Goal: Check status: Verify the current state of an ongoing process or item

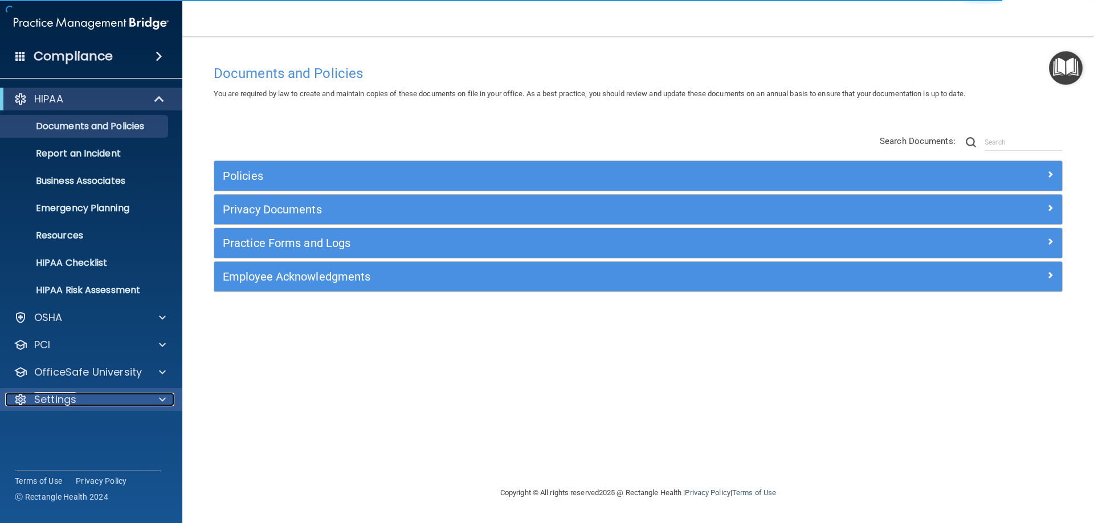
click at [163, 398] on span at bounding box center [162, 400] width 7 height 14
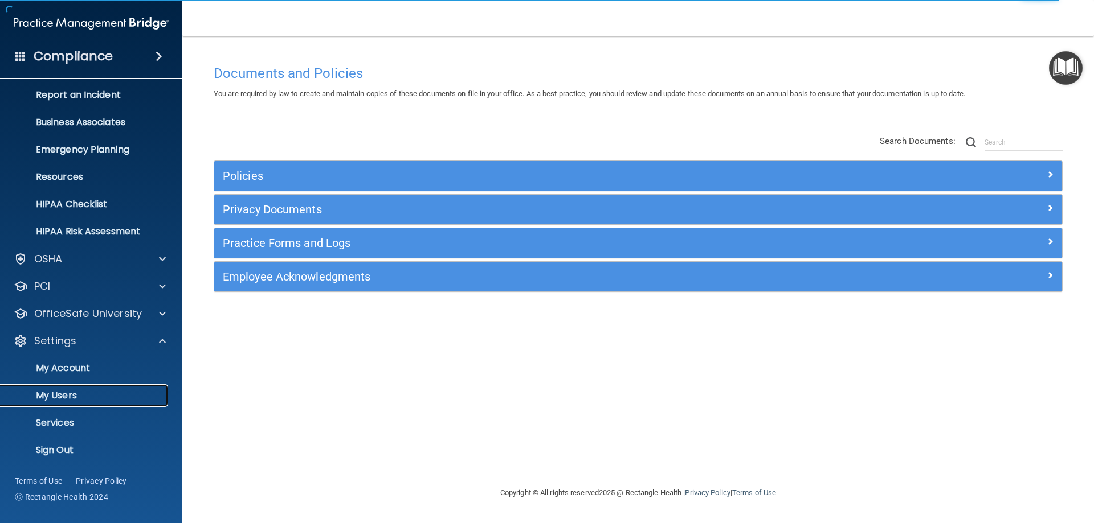
click at [85, 396] on p "My Users" at bounding box center [84, 395] width 155 height 11
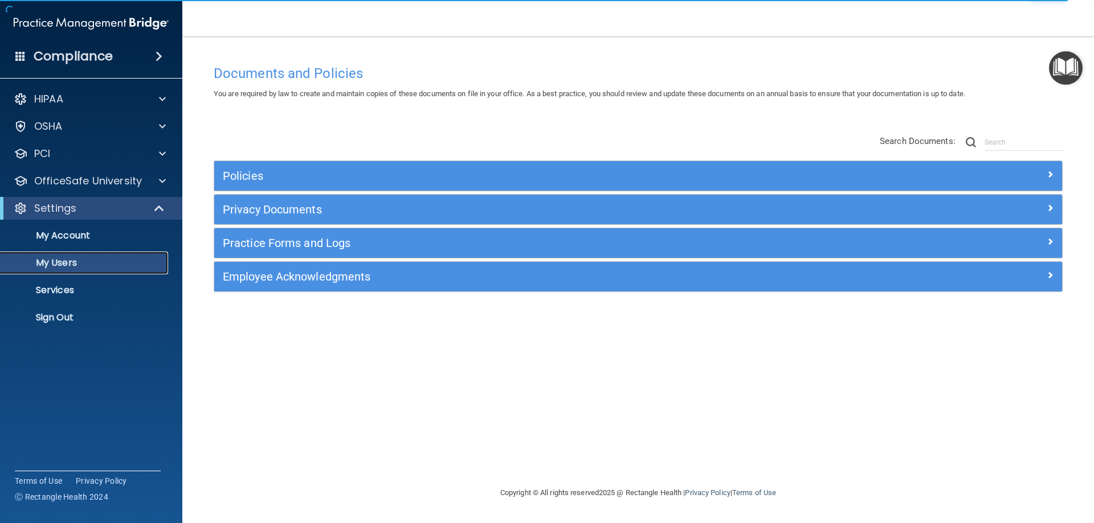
select select "20"
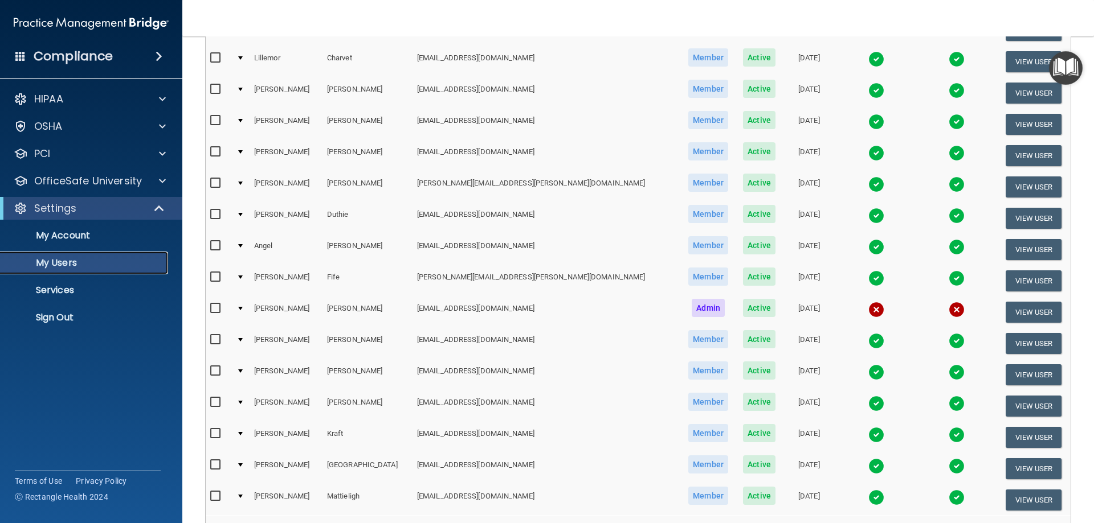
scroll to position [419, 0]
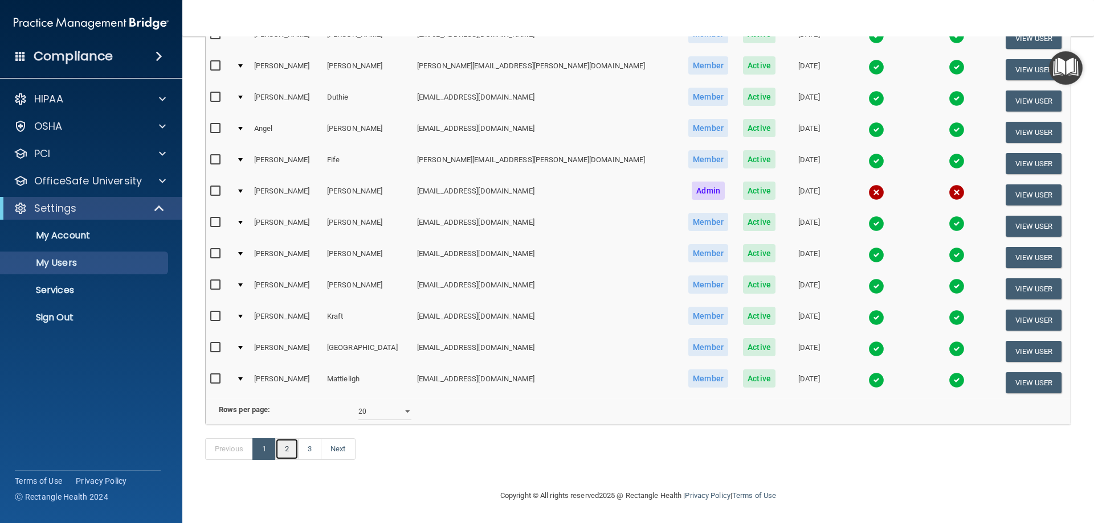
click at [288, 449] on link "2" at bounding box center [286, 450] width 23 height 22
select select "20"
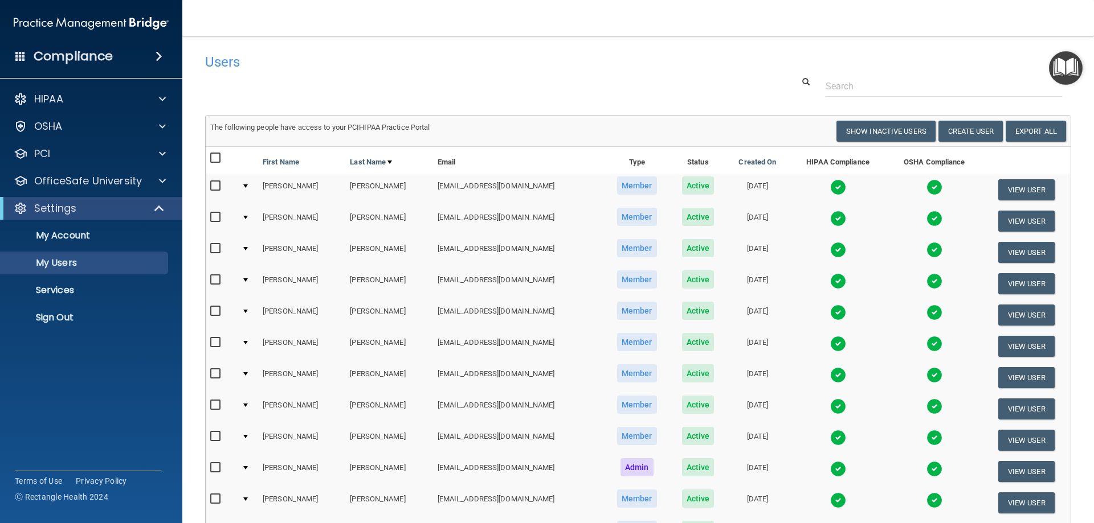
click at [247, 249] on div at bounding box center [245, 248] width 5 height 3
click at [244, 248] on div at bounding box center [245, 248] width 5 height 3
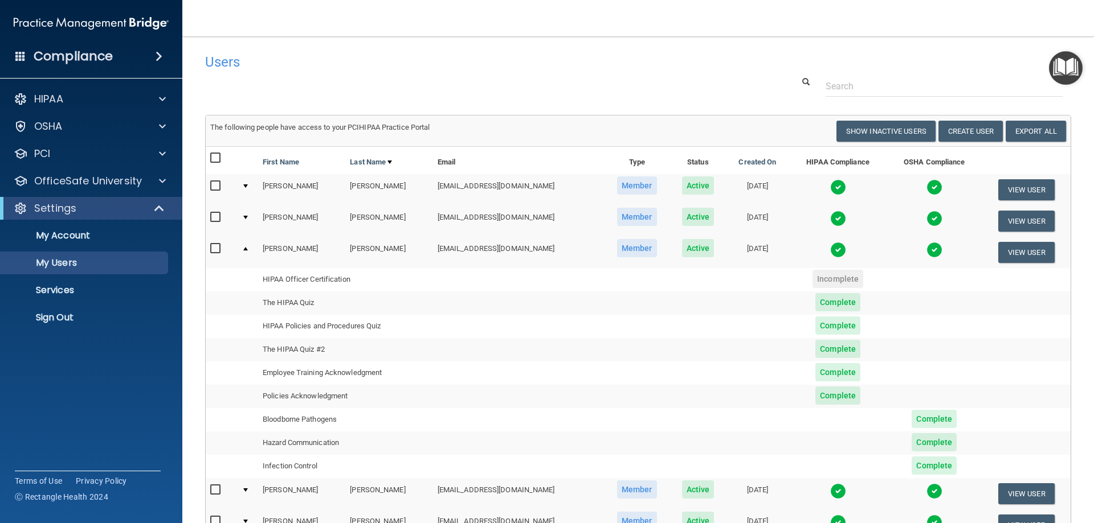
click at [844, 280] on span "Incomplete" at bounding box center [837, 279] width 51 height 18
click at [313, 283] on td "HIPAA Officer Certification" at bounding box center [345, 279] width 175 height 23
click at [450, 280] on td at bounding box center [518, 279] width 171 height 23
click at [845, 278] on span "Incomplete" at bounding box center [837, 279] width 51 height 18
click at [847, 278] on span "Incomplete" at bounding box center [837, 279] width 51 height 18
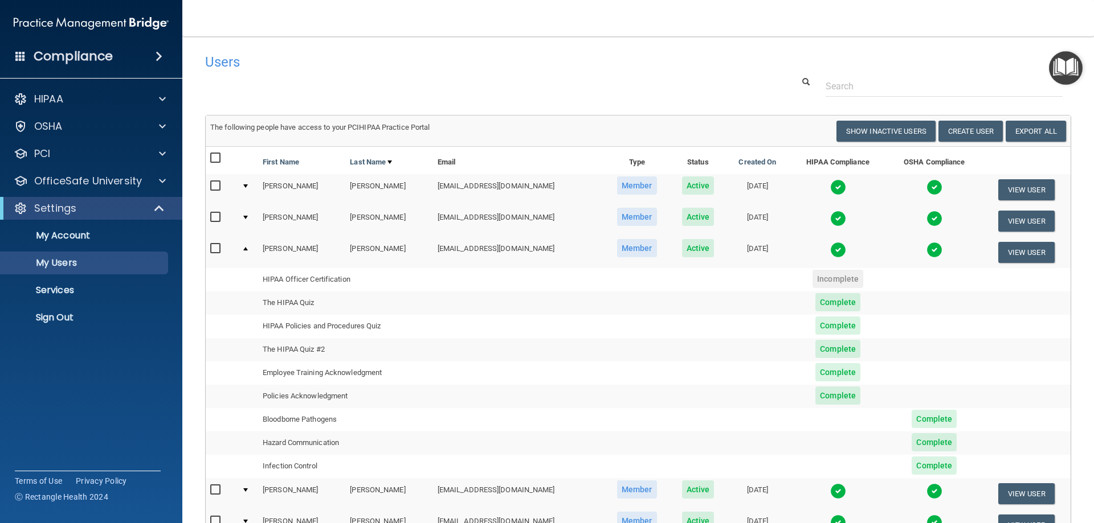
click at [587, 314] on td at bounding box center [518, 303] width 171 height 23
click at [349, 306] on td "The HIPAA Quiz" at bounding box center [345, 303] width 175 height 23
click at [1020, 253] on button "View User" at bounding box center [1026, 252] width 56 height 21
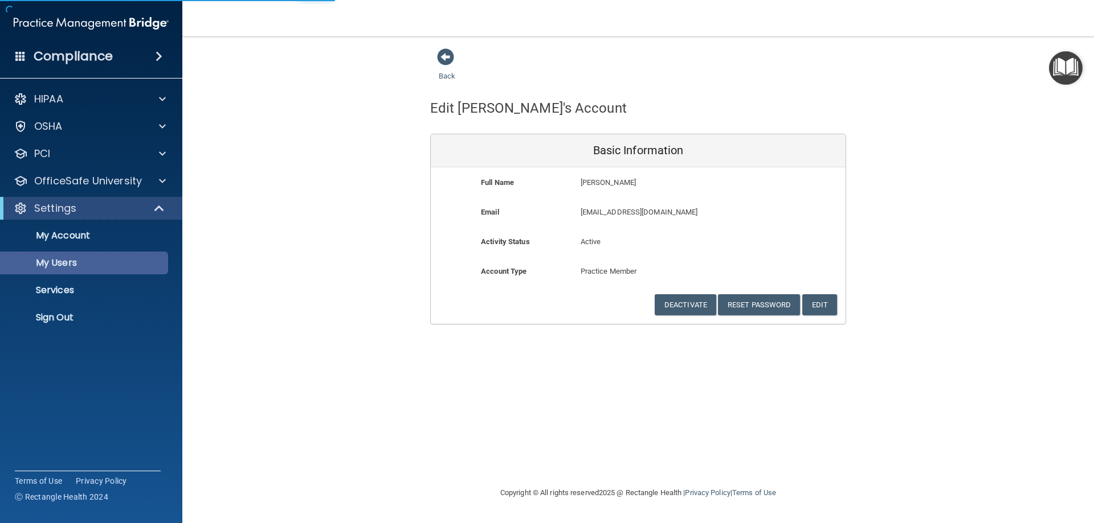
select select "20"
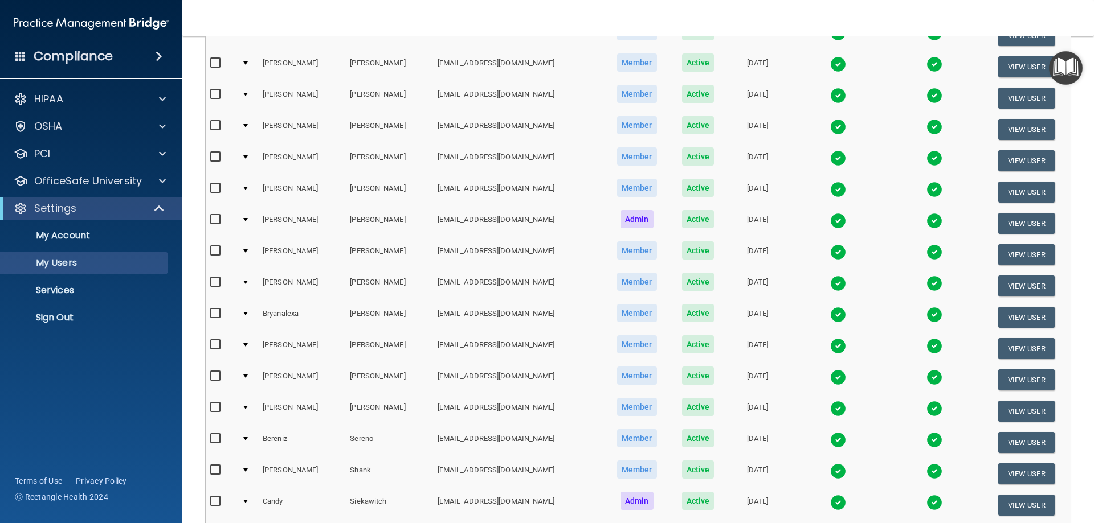
scroll to position [21, 0]
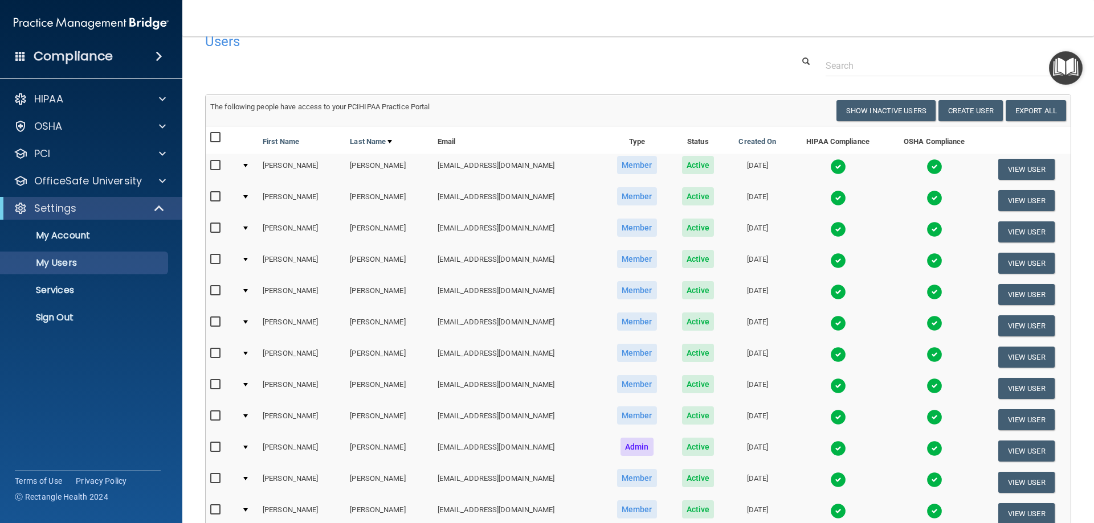
click at [215, 225] on input "checkbox" at bounding box center [216, 228] width 13 height 9
checkbox input "true"
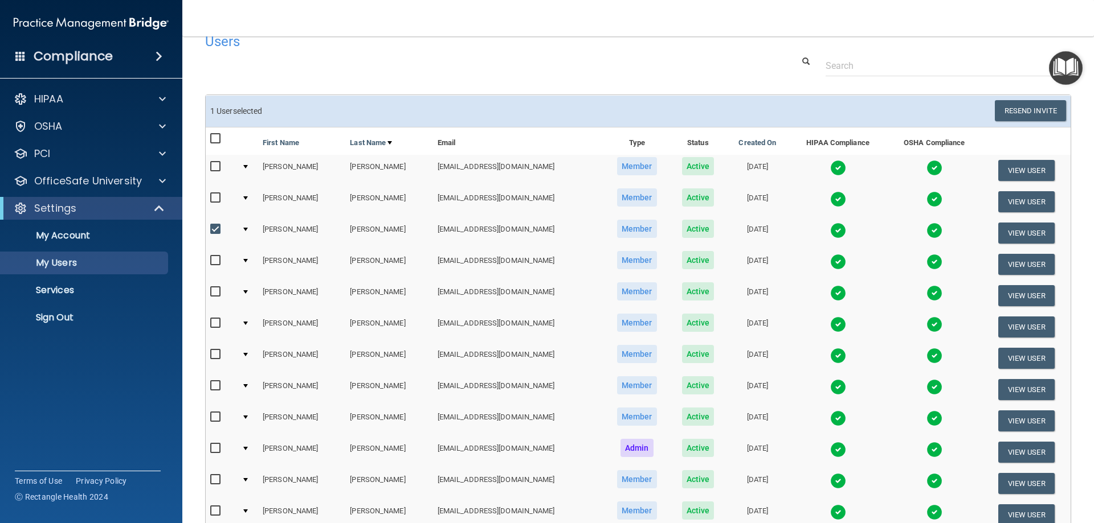
click at [245, 229] on div at bounding box center [245, 229] width 5 height 3
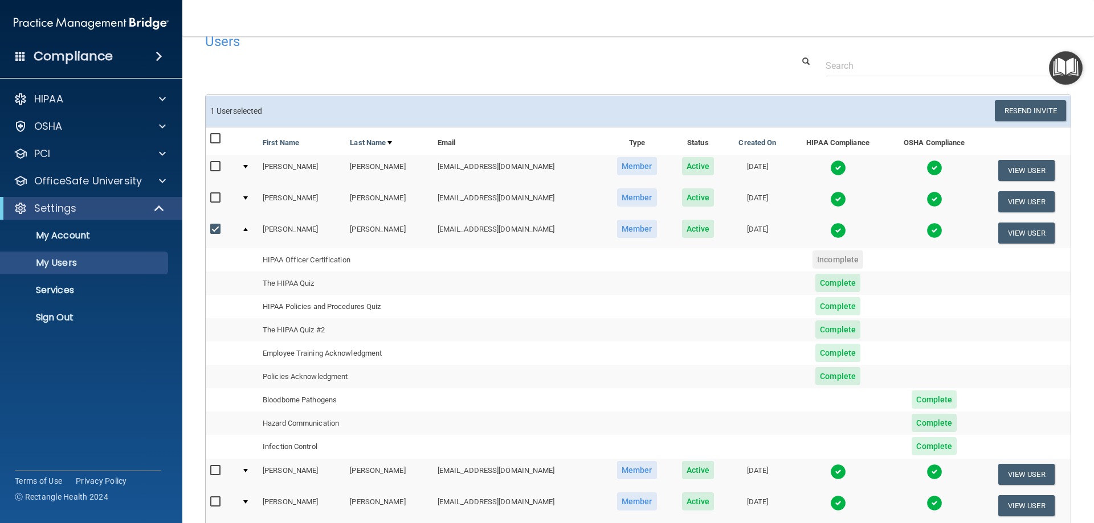
scroll to position [77, 0]
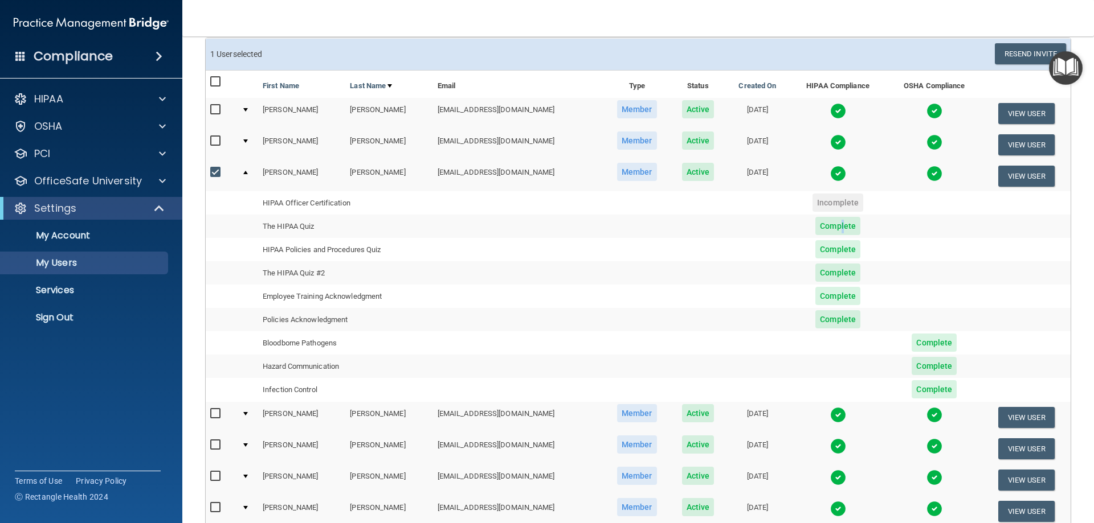
click at [838, 227] on span "Complete" at bounding box center [837, 226] width 45 height 18
click at [972, 228] on td at bounding box center [933, 226] width 95 height 23
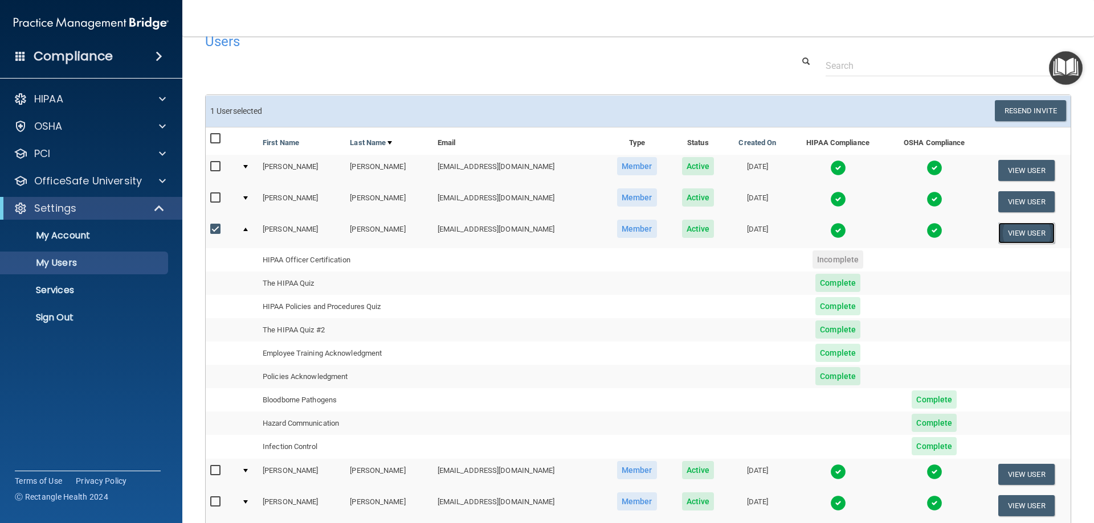
click at [1035, 231] on button "View User" at bounding box center [1026, 233] width 56 height 21
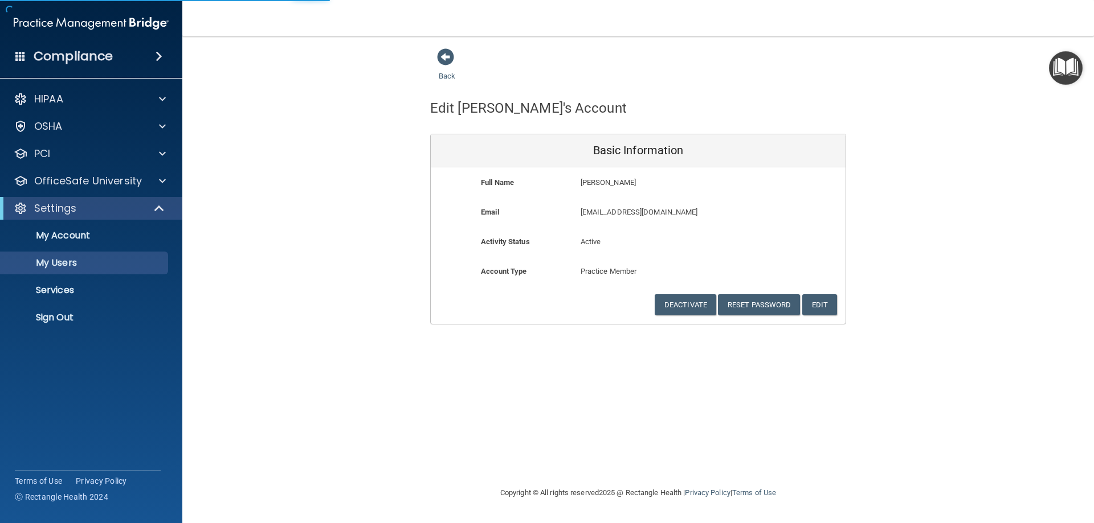
select select "20"
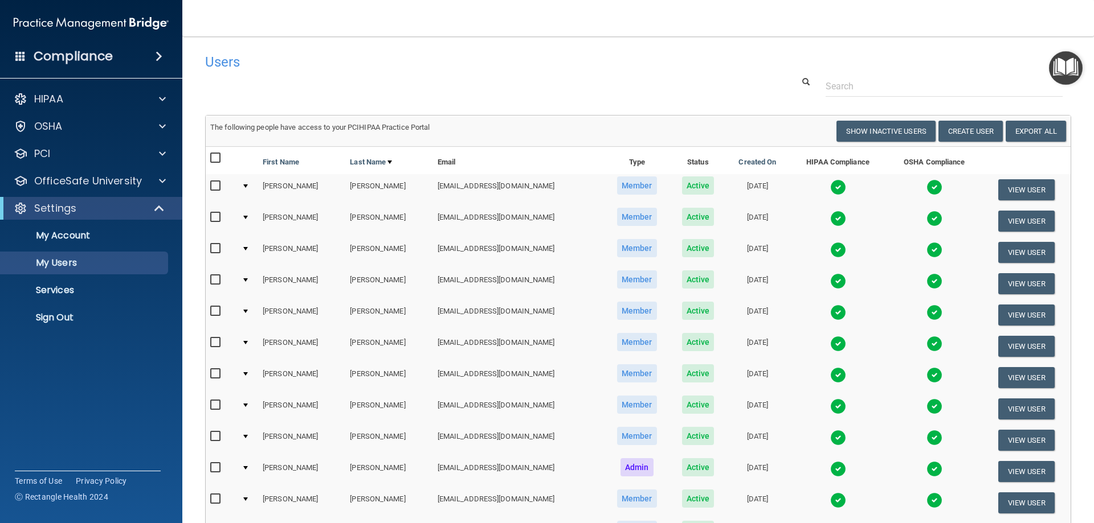
click at [215, 248] on input "checkbox" at bounding box center [216, 248] width 13 height 9
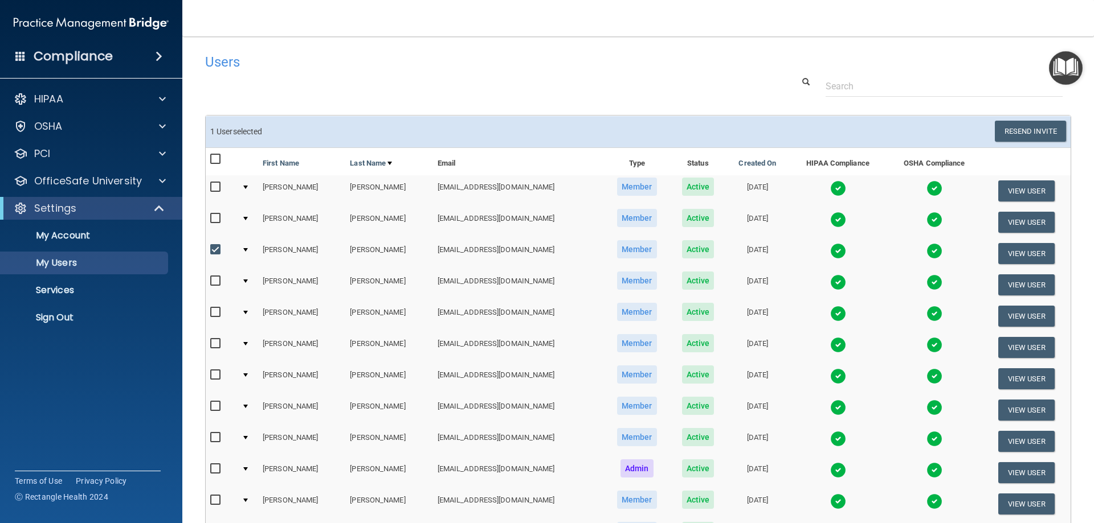
click at [834, 249] on img at bounding box center [838, 251] width 16 height 16
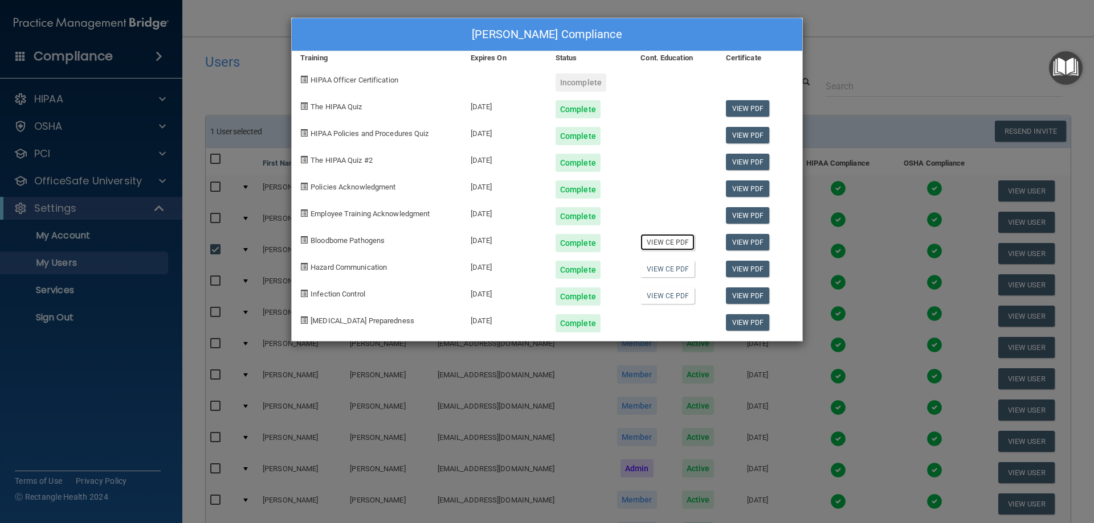
click at [652, 243] on link "View CE PDF" at bounding box center [667, 242] width 54 height 17
click at [674, 270] on link "View CE PDF" at bounding box center [667, 269] width 54 height 17
click at [664, 298] on link "View CE PDF" at bounding box center [667, 296] width 54 height 17
click at [865, 52] on div "[PERSON_NAME] Compliance Training Expires On Status Cont. Education Certificate…" at bounding box center [547, 261] width 1094 height 523
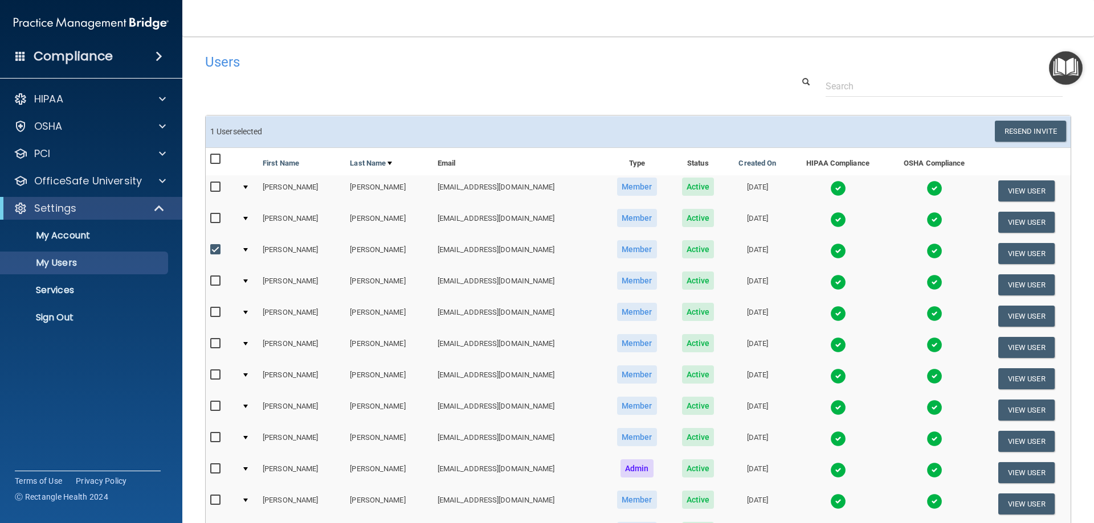
click at [926, 251] on img at bounding box center [934, 251] width 16 height 16
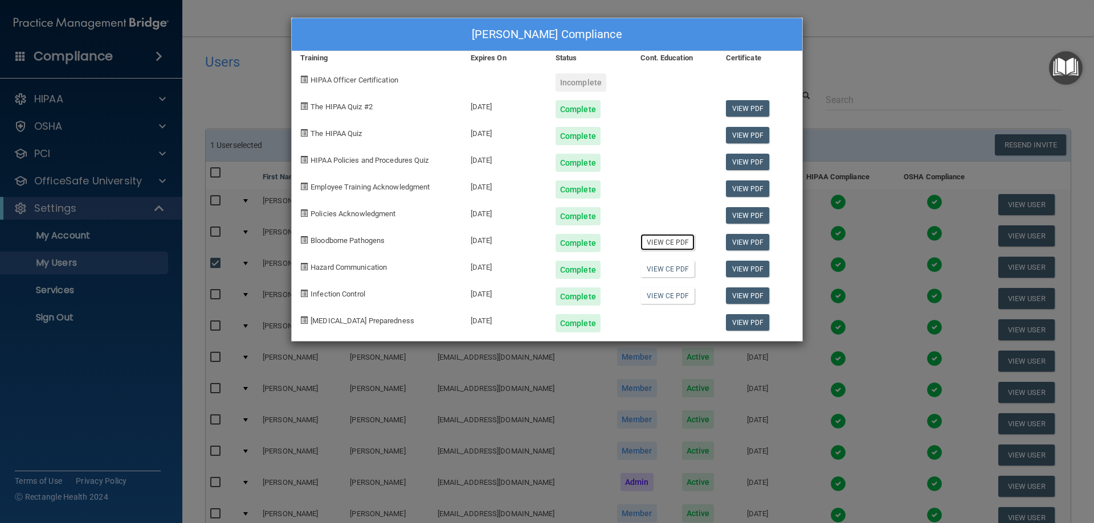
click at [671, 244] on link "View CE PDF" at bounding box center [667, 242] width 54 height 17
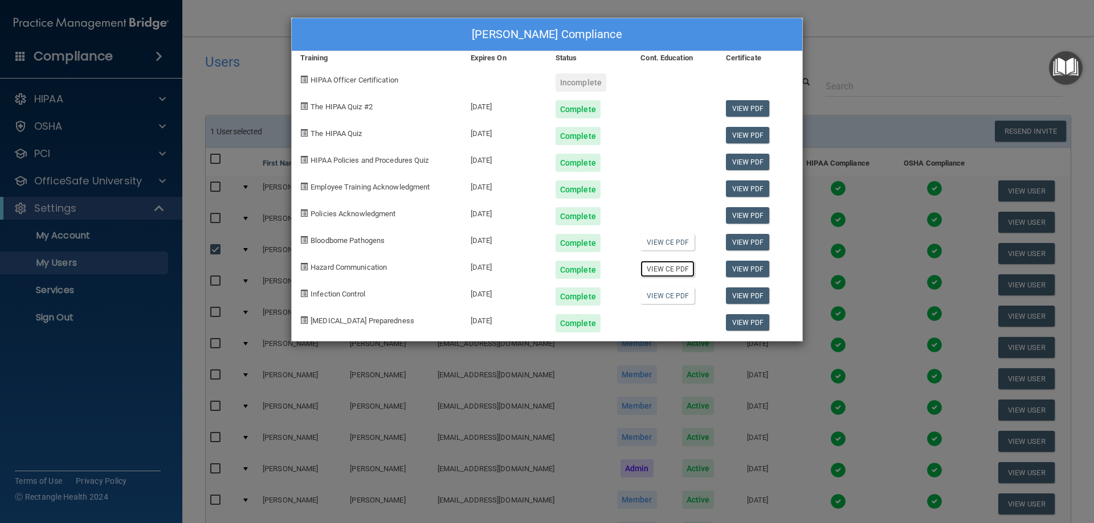
click at [674, 271] on link "View CE PDF" at bounding box center [667, 269] width 54 height 17
click at [862, 13] on div "[PERSON_NAME] Compliance Training Expires On Status Cont. Education Certificate…" at bounding box center [547, 261] width 1094 height 523
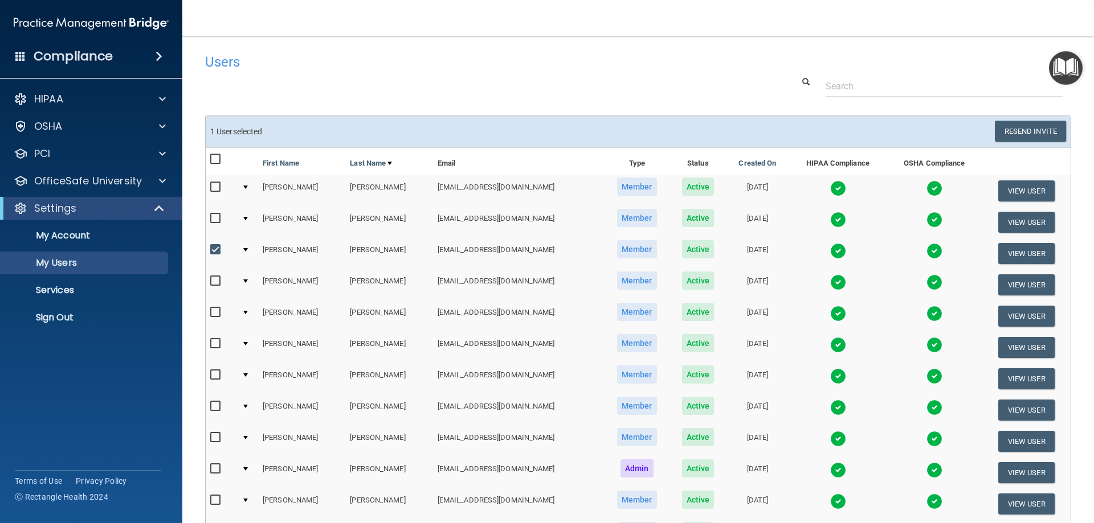
click at [216, 248] on input "checkbox" at bounding box center [216, 249] width 13 height 9
checkbox input "false"
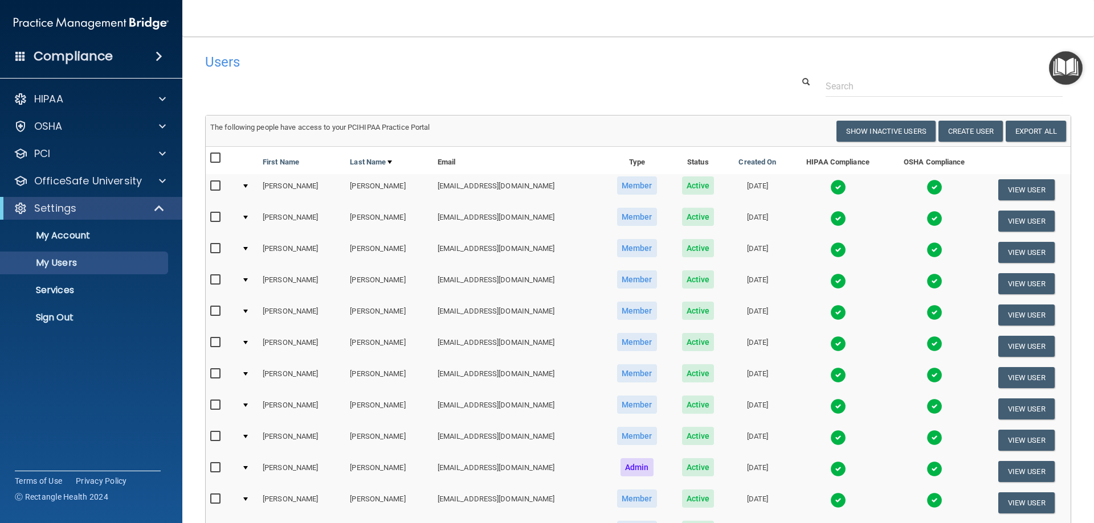
scroll to position [114, 0]
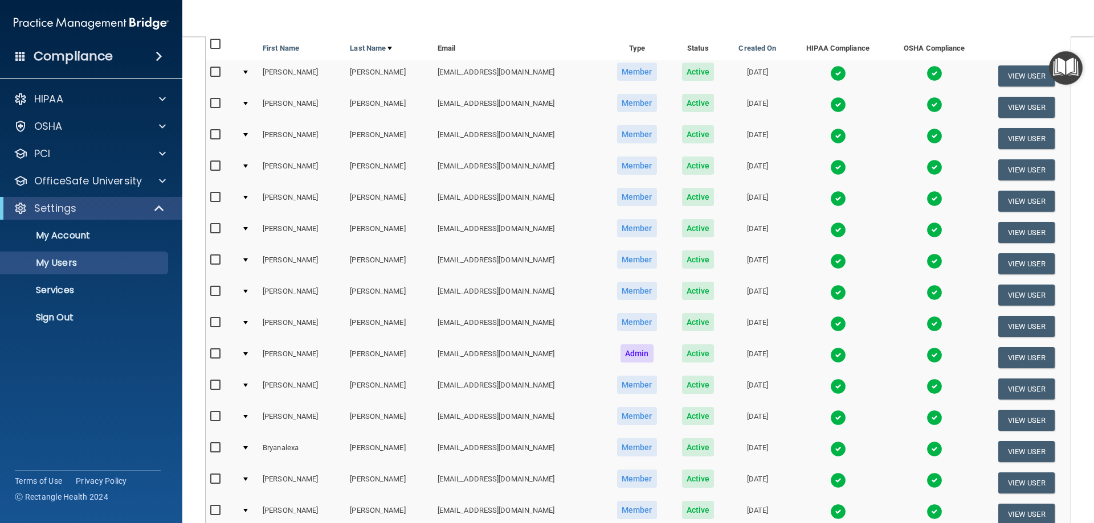
click at [490, 355] on td "[EMAIL_ADDRESS][DOMAIN_NAME]" at bounding box center [518, 357] width 171 height 31
click at [216, 355] on input "checkbox" at bounding box center [216, 354] width 13 height 9
click at [830, 357] on img at bounding box center [838, 355] width 16 height 16
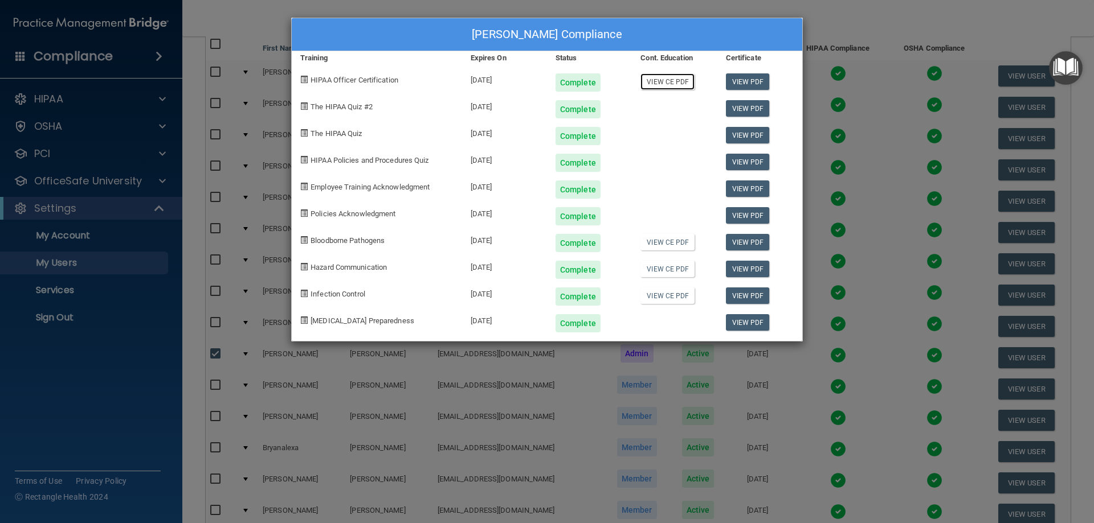
click at [672, 81] on link "View CE PDF" at bounding box center [667, 81] width 54 height 17
click at [839, 14] on div "[PERSON_NAME] Compliance Training Expires On Status Cont. Education Certificate…" at bounding box center [547, 261] width 1094 height 523
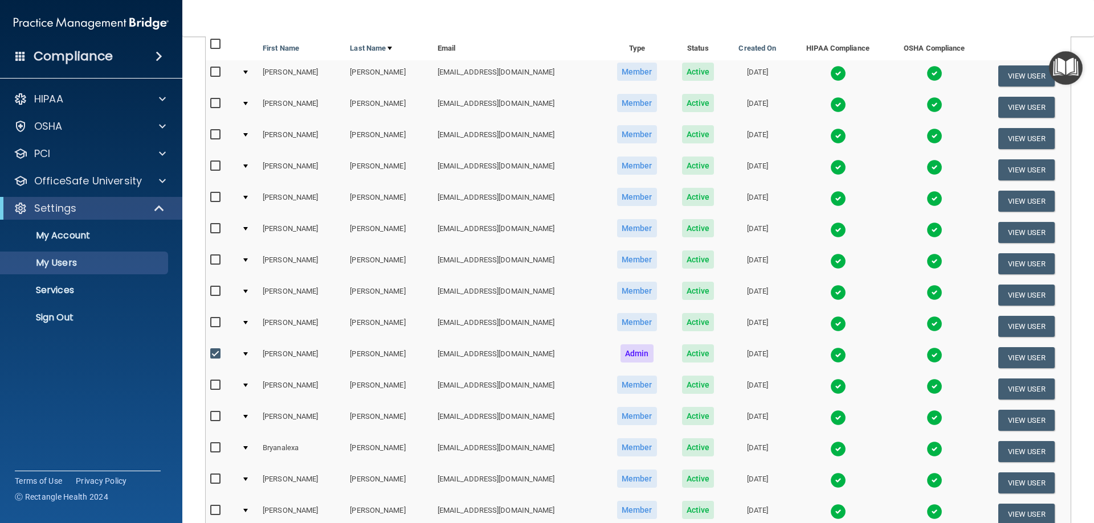
scroll to position [58, 0]
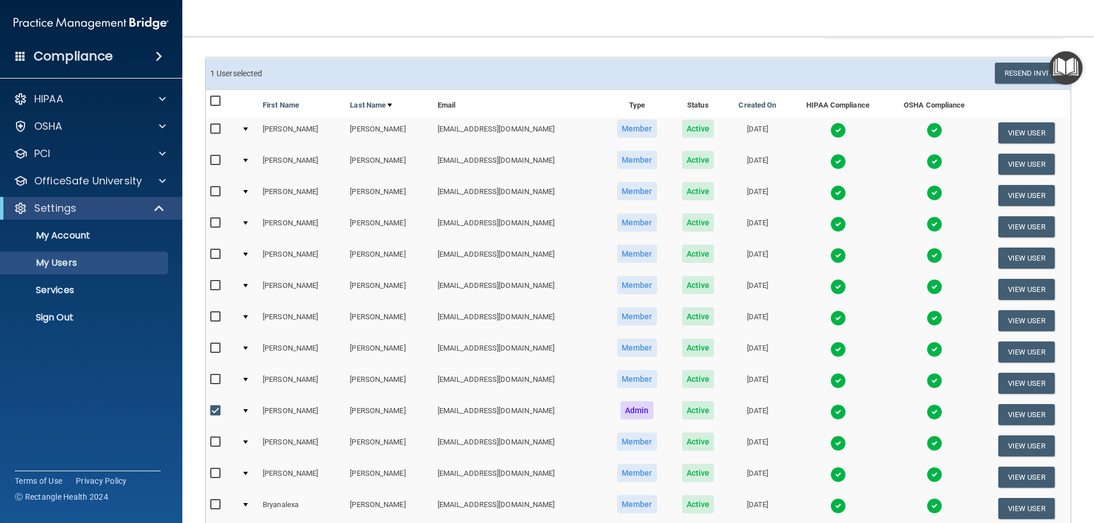
click at [215, 411] on input "checkbox" at bounding box center [216, 411] width 13 height 9
checkbox input "false"
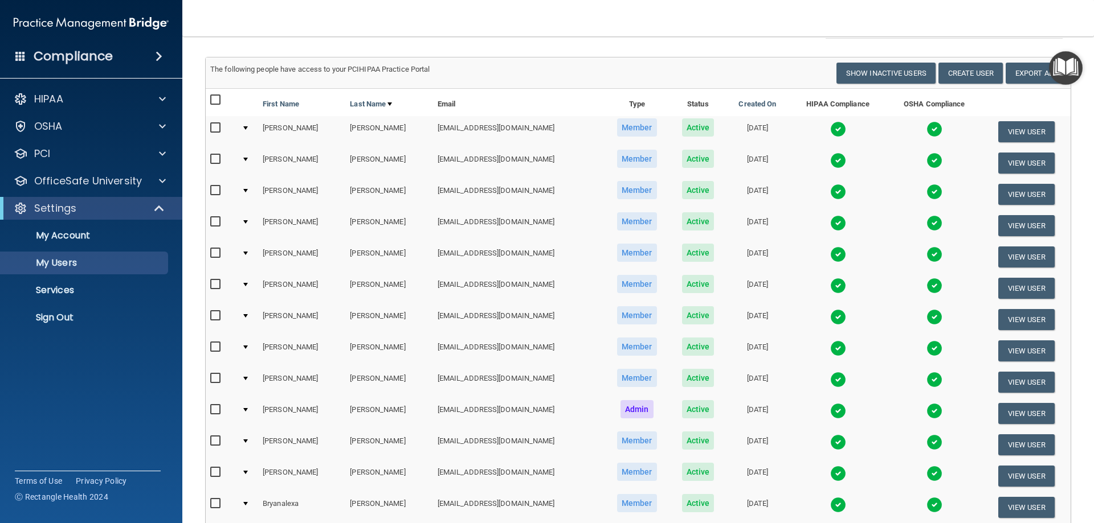
scroll to position [0, 0]
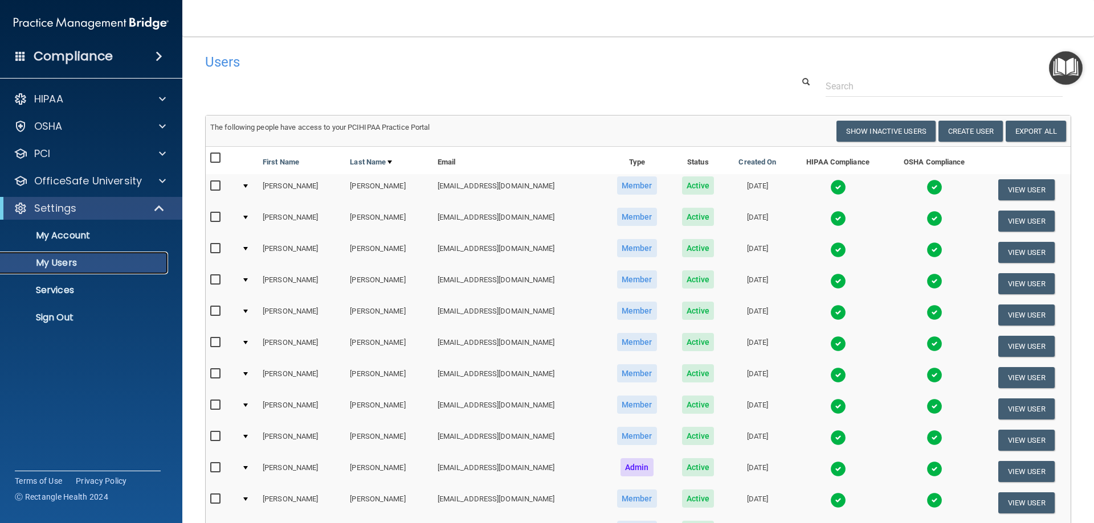
click at [65, 261] on p "My Users" at bounding box center [84, 262] width 155 height 11
select select "20"
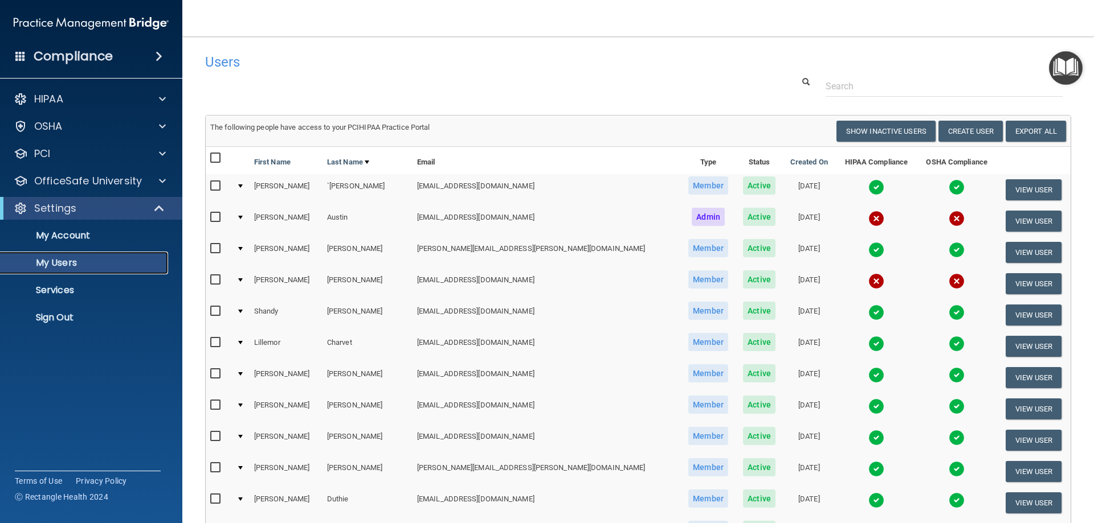
scroll to position [57, 0]
